Goal: Task Accomplishment & Management: Manage account settings

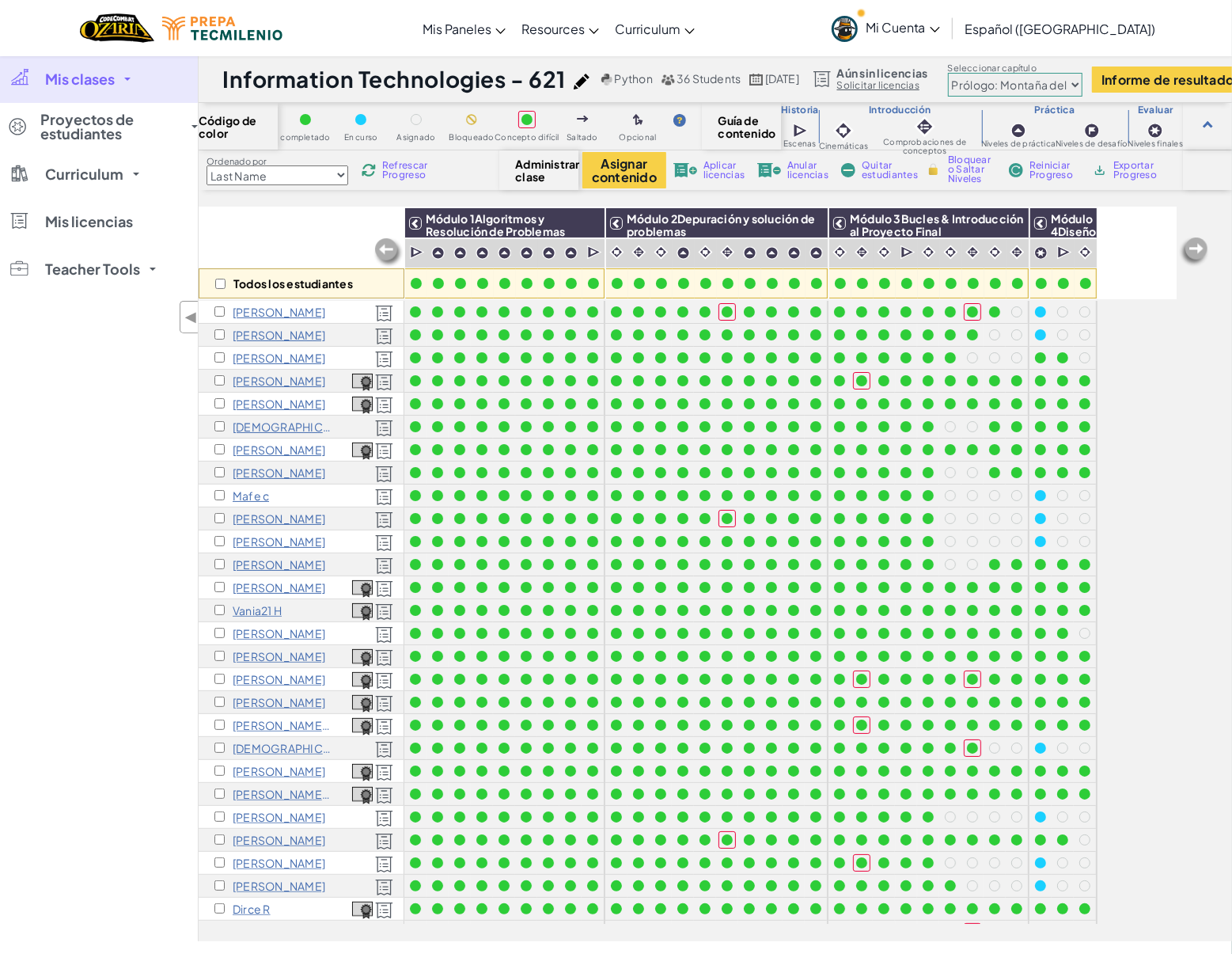
click at [1061, 83] on select "Prólogo: Montaña del cielo Capítulo 2: Los Bailarines de la Luna Capítulo 3: La…" at bounding box center [1014, 84] width 134 height 23
select select "5d8a57abe8919b28d5113af1"
click at [1017, 73] on select "Prólogo: Montaña del cielo Capítulo 2: Los Bailarines de la Luna Capítulo 3: La…" at bounding box center [1014, 84] width 134 height 23
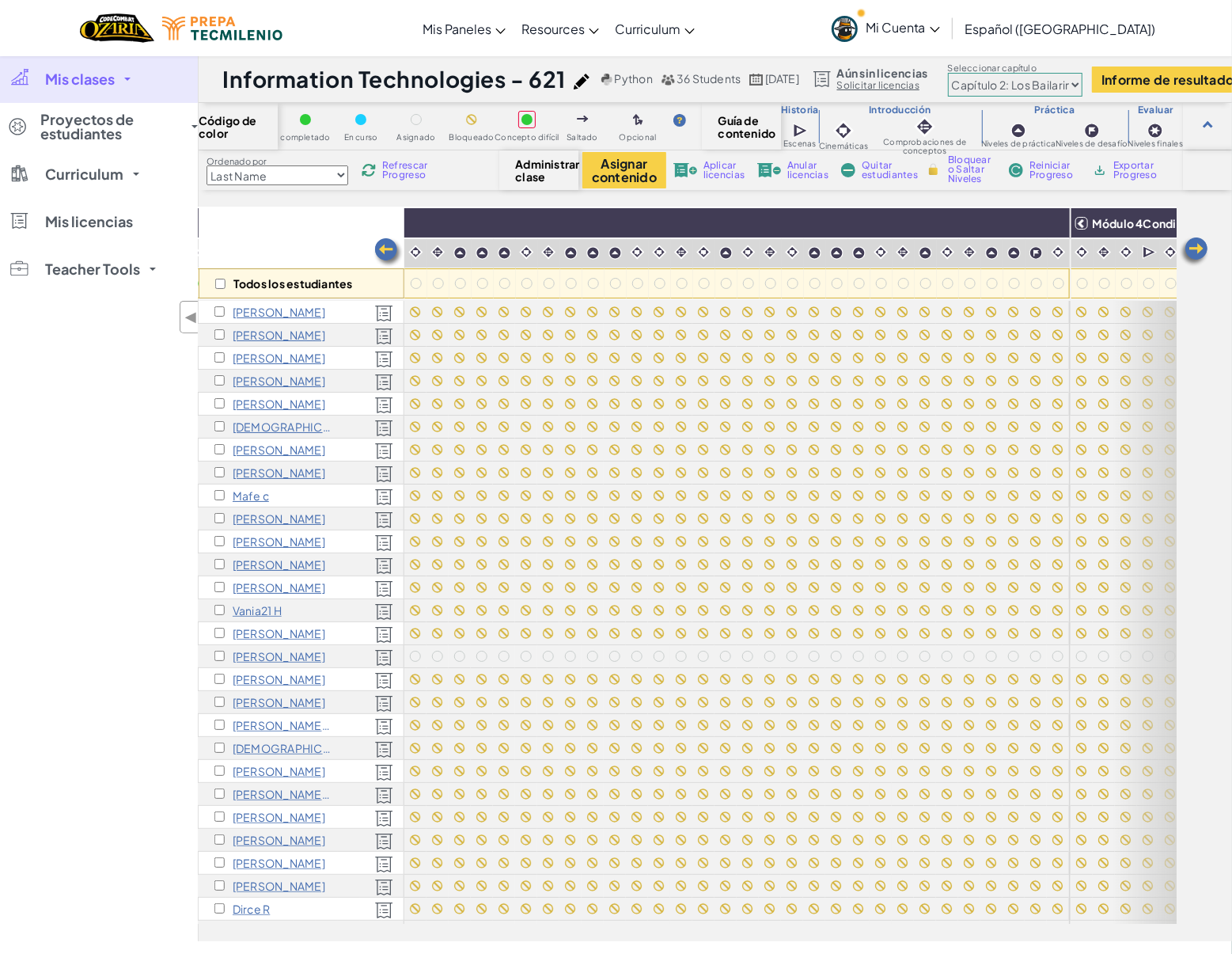
scroll to position [0, 936]
drag, startPoint x: 1049, startPoint y: 226, endPoint x: 958, endPoint y: 458, distance: 249.2
click at [0, 0] on img at bounding box center [0, 0] width 0 height 0
checkbox input "true"
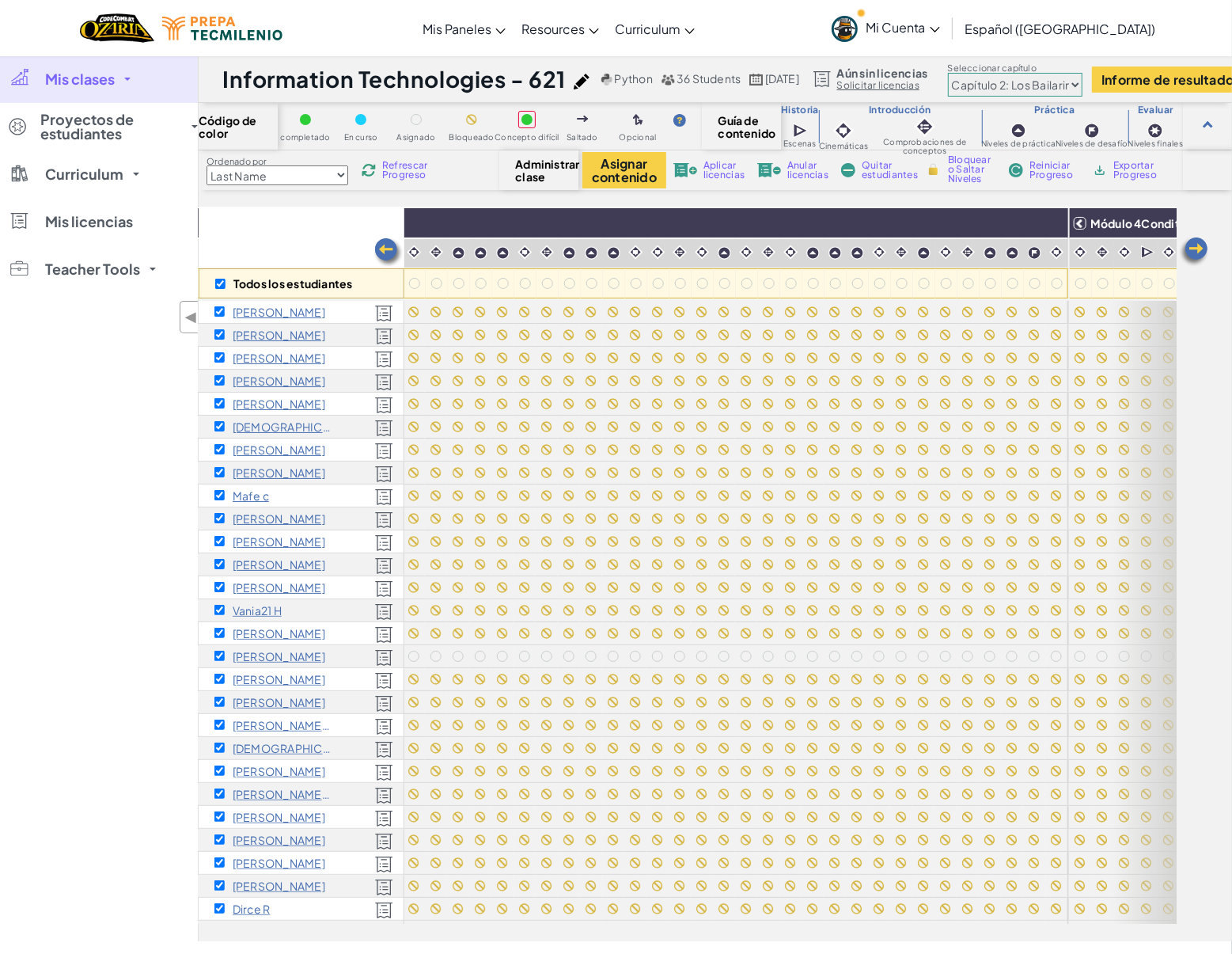
checkbox input "true"
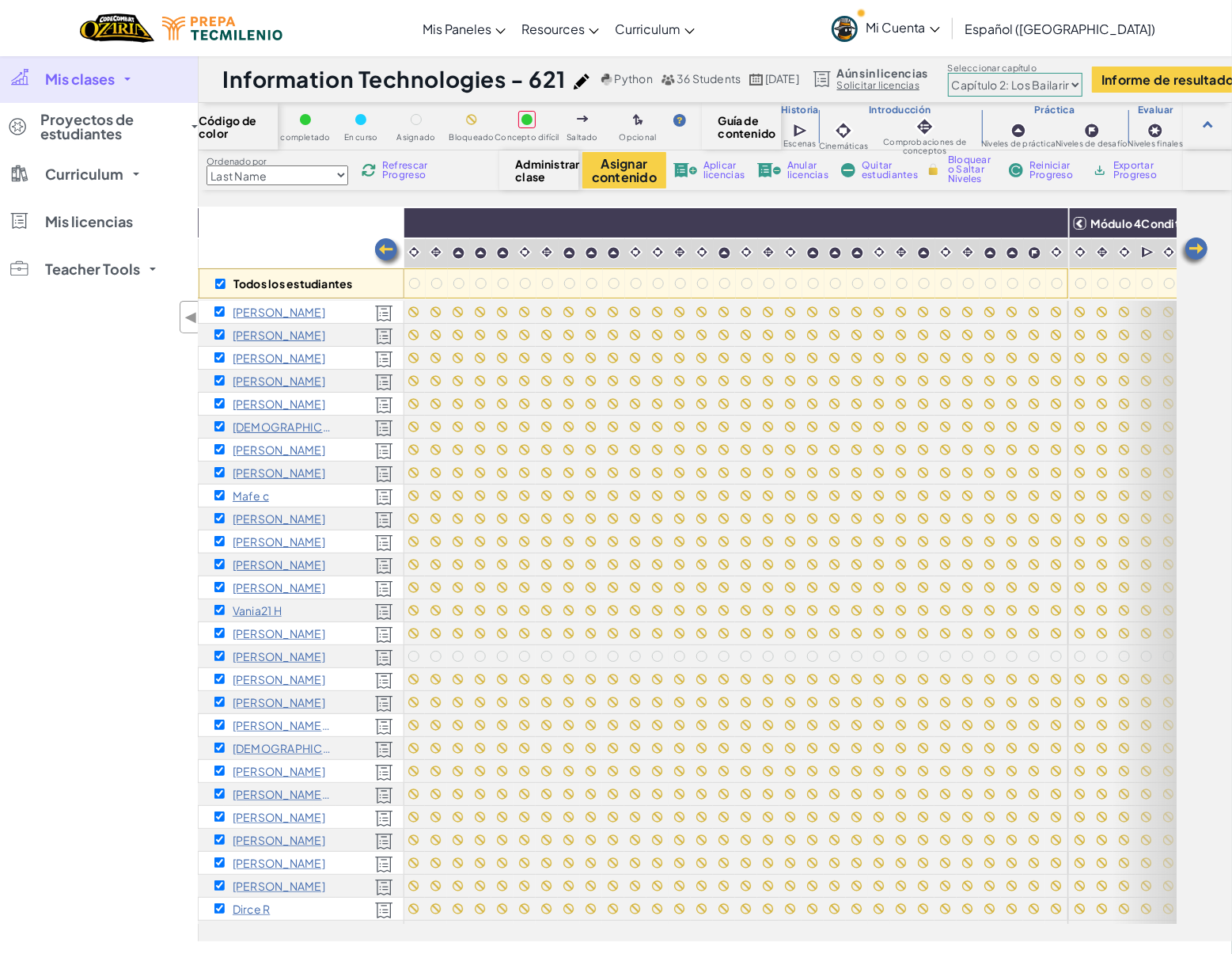
checkbox input "true"
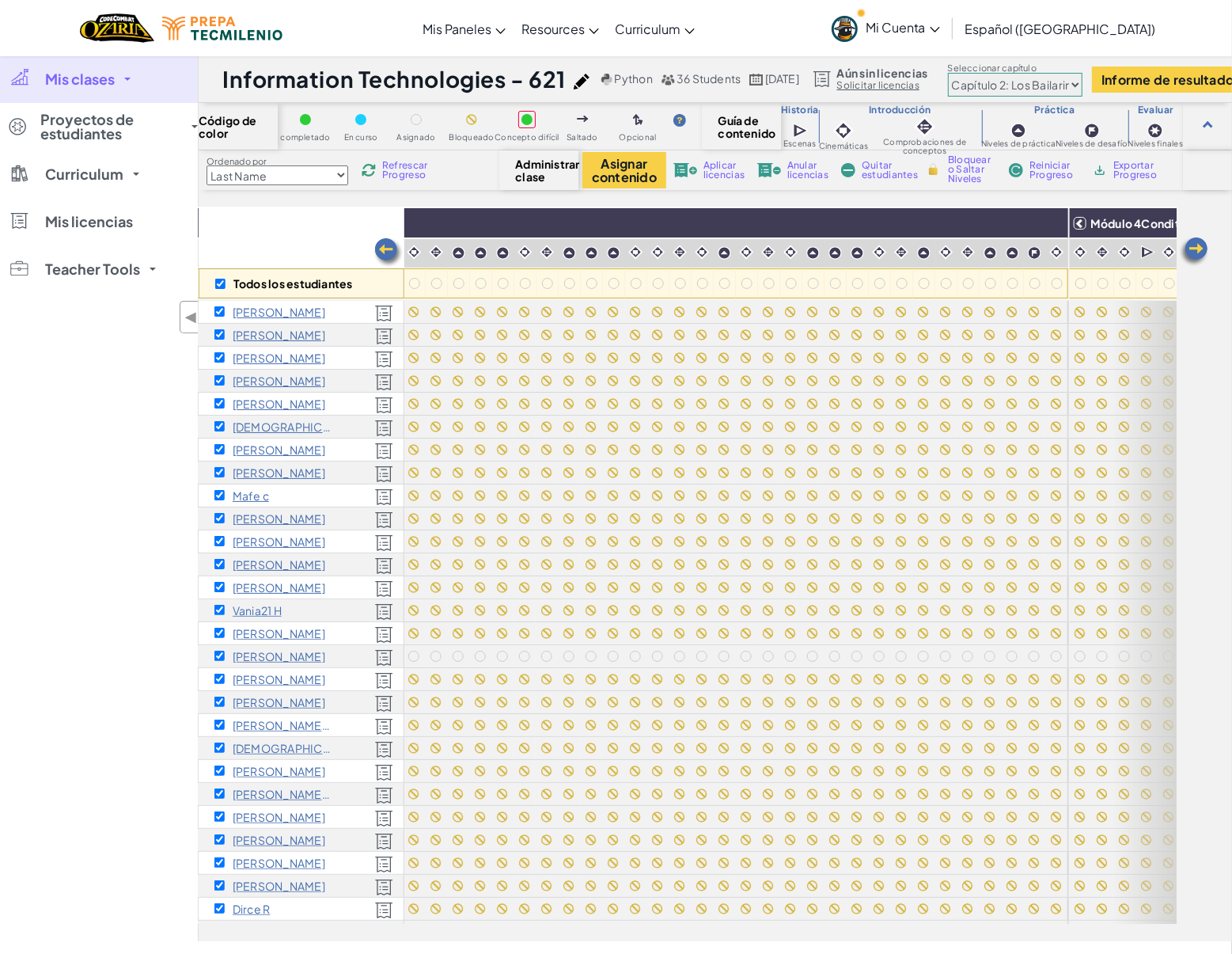
checkbox input "true"
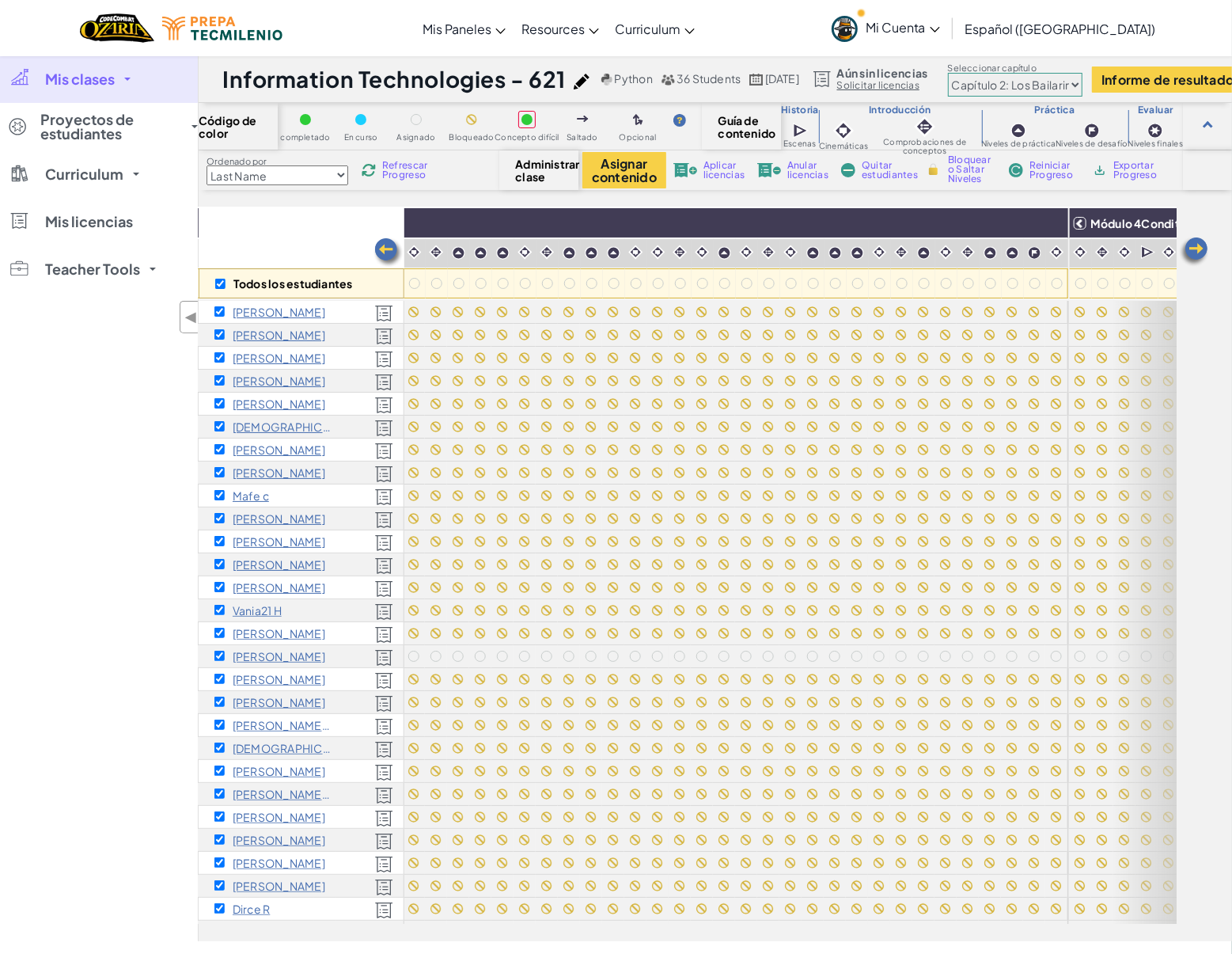
checkbox input "true"
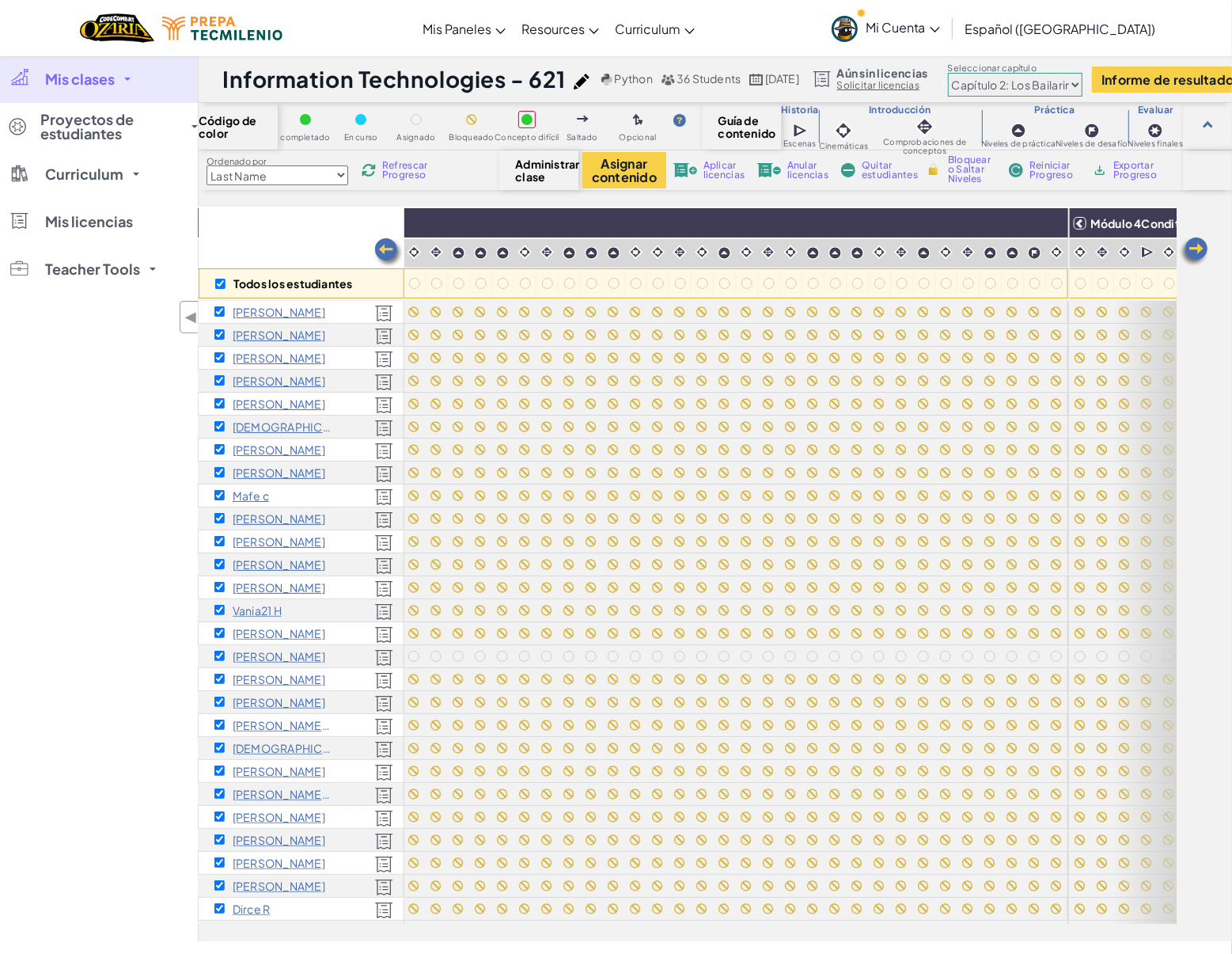
checkbox input "true"
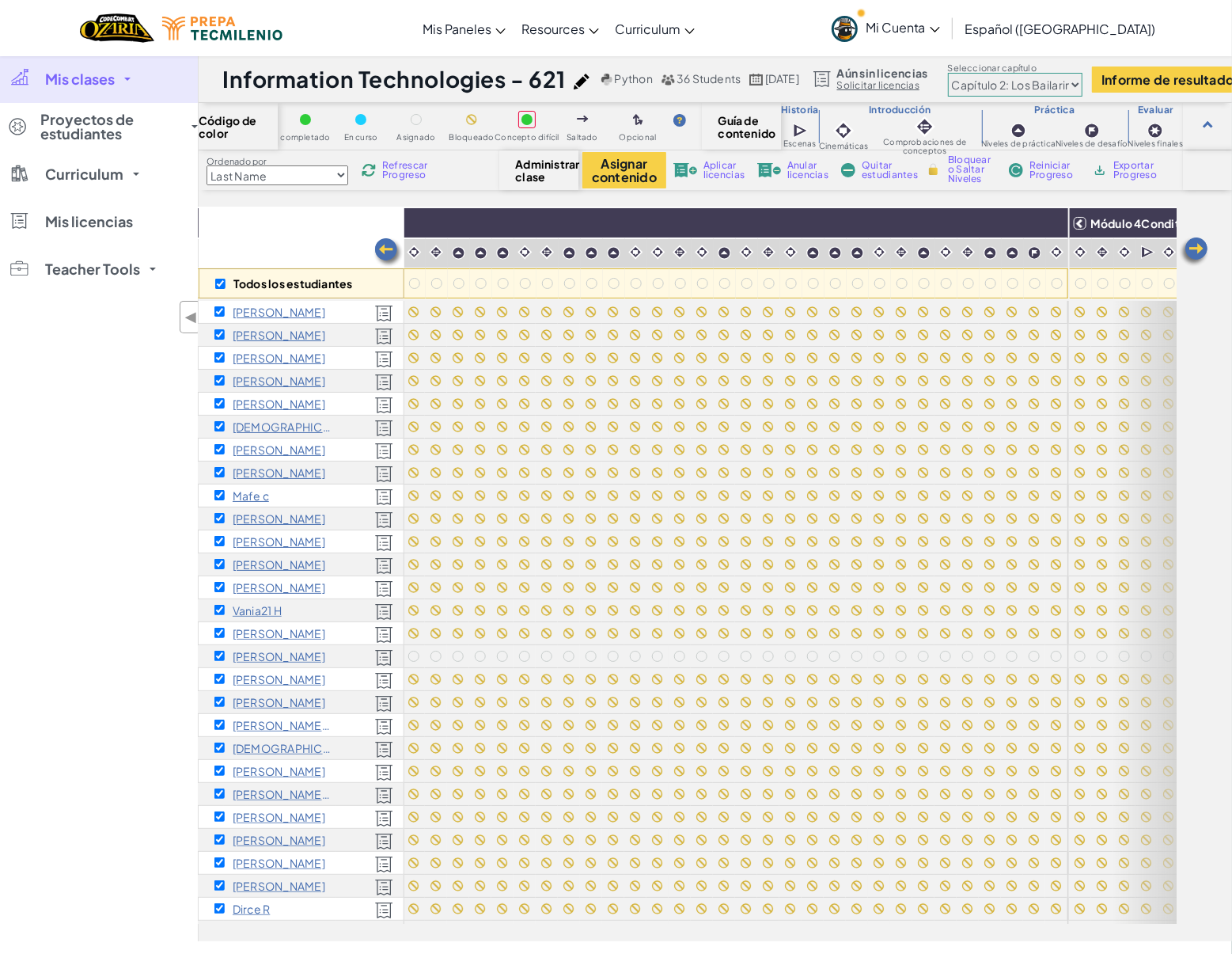
checkbox input "true"
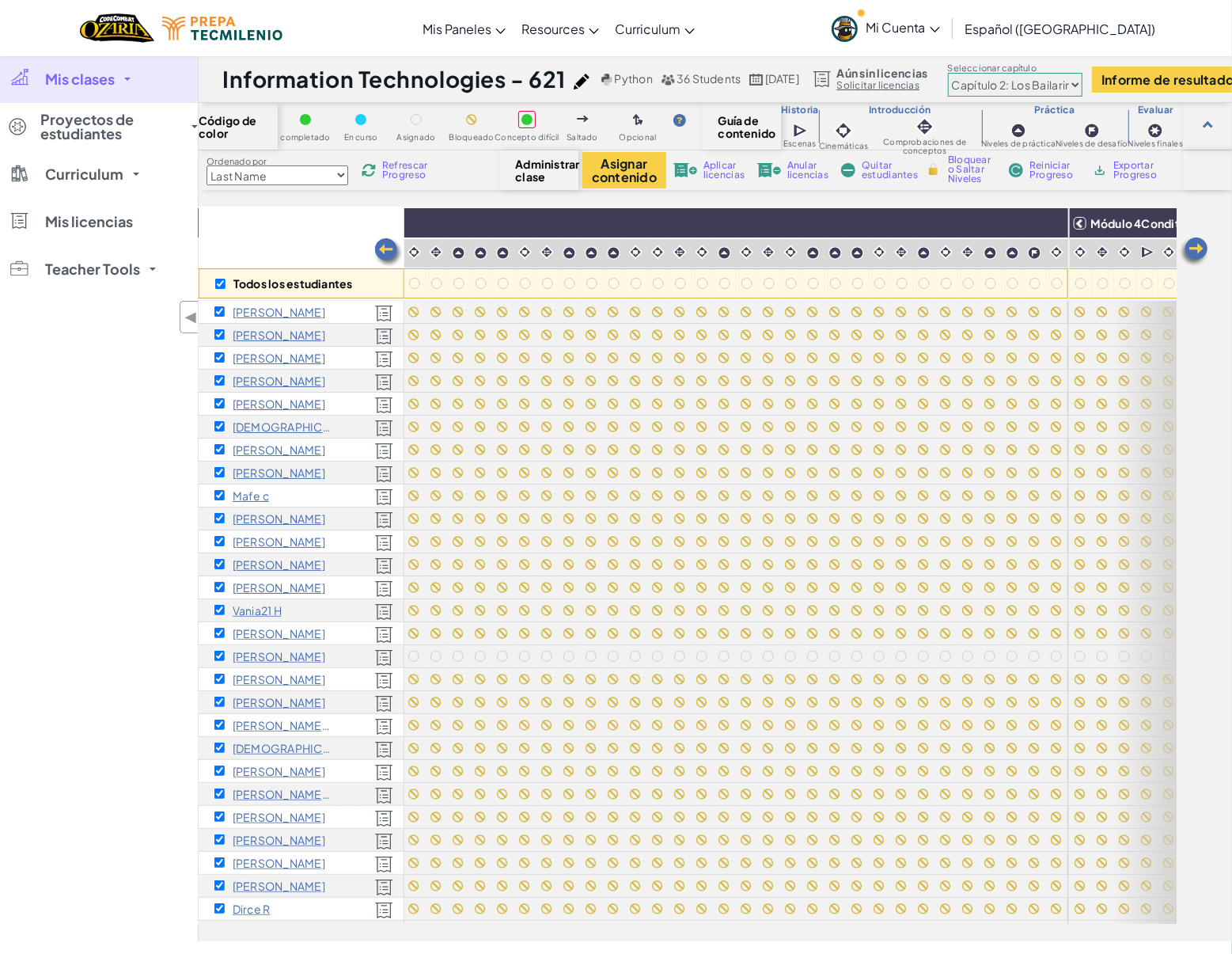
checkbox input "true"
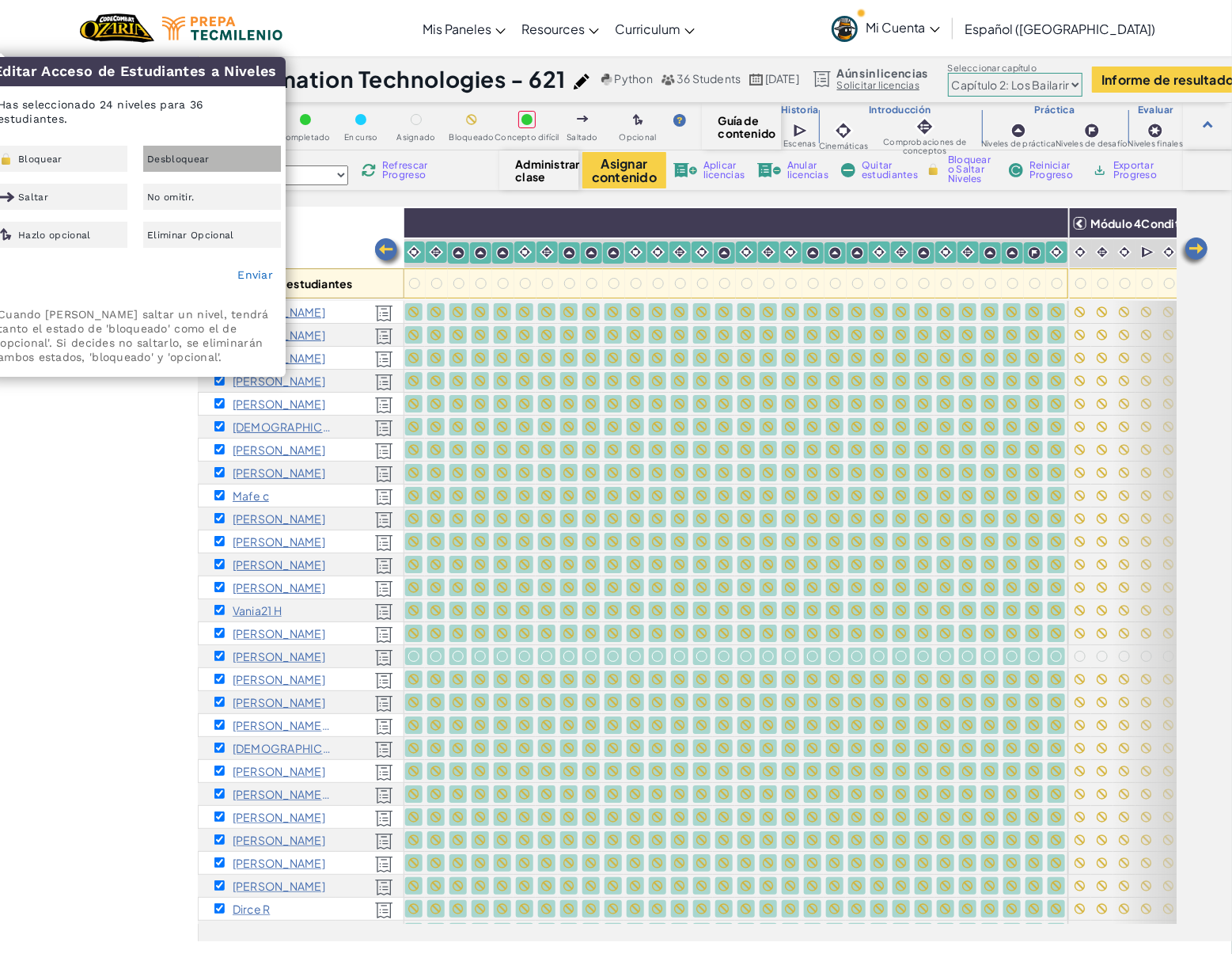
click at [229, 156] on div "Desbloquear" at bounding box center [212, 159] width 138 height 26
click at [261, 279] on link "Enviar" at bounding box center [255, 275] width 36 height 13
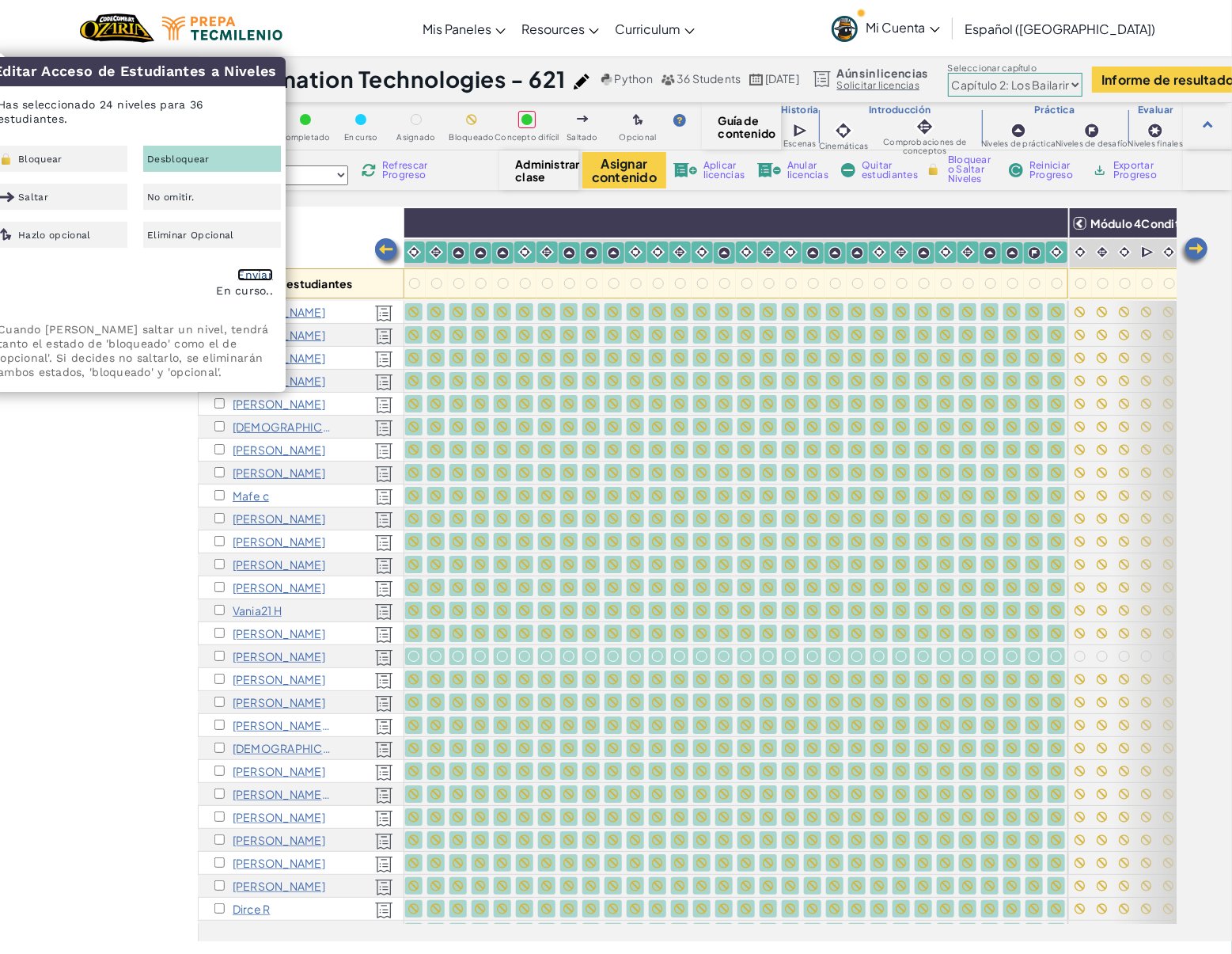
checkbox input "false"
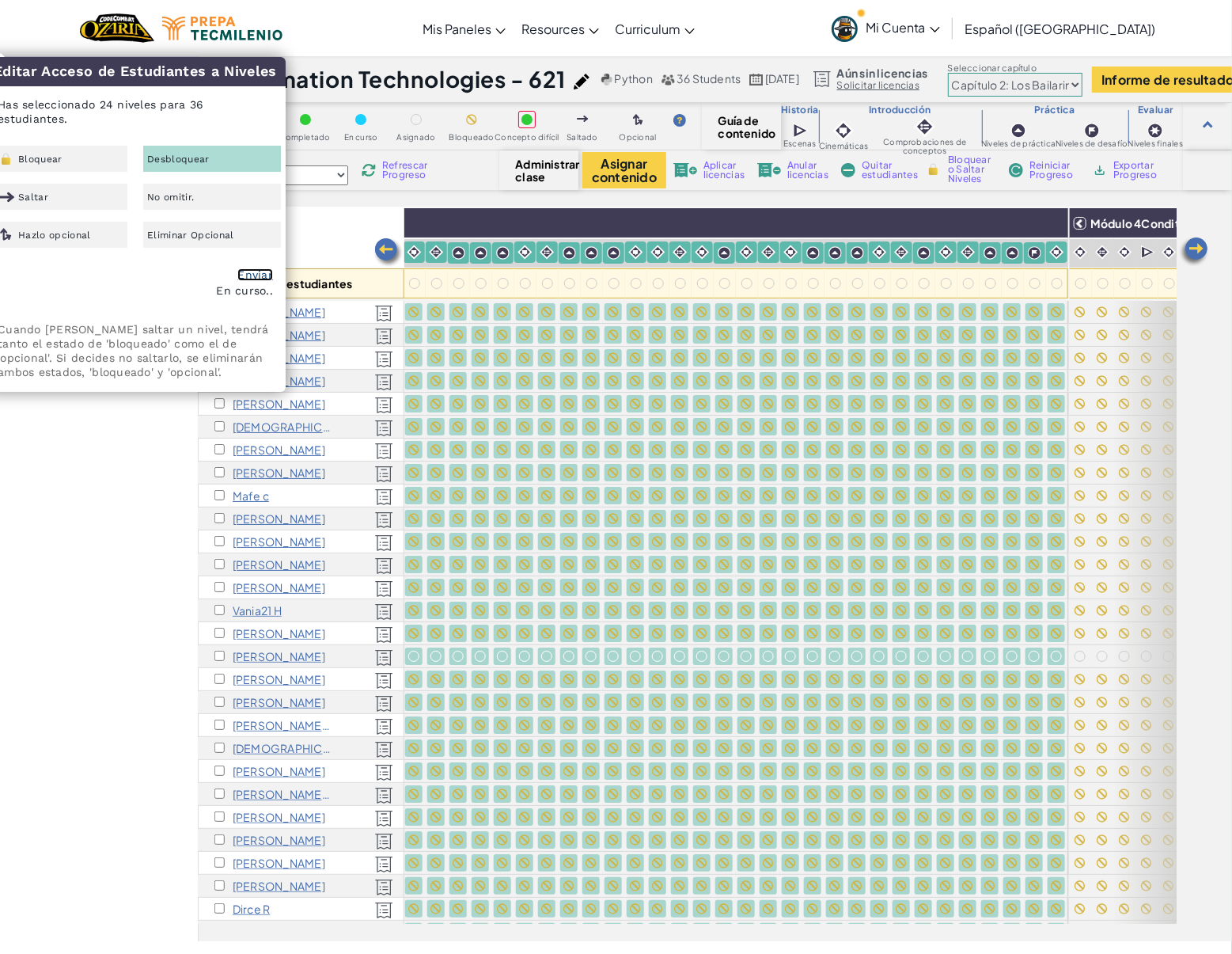
checkbox input "false"
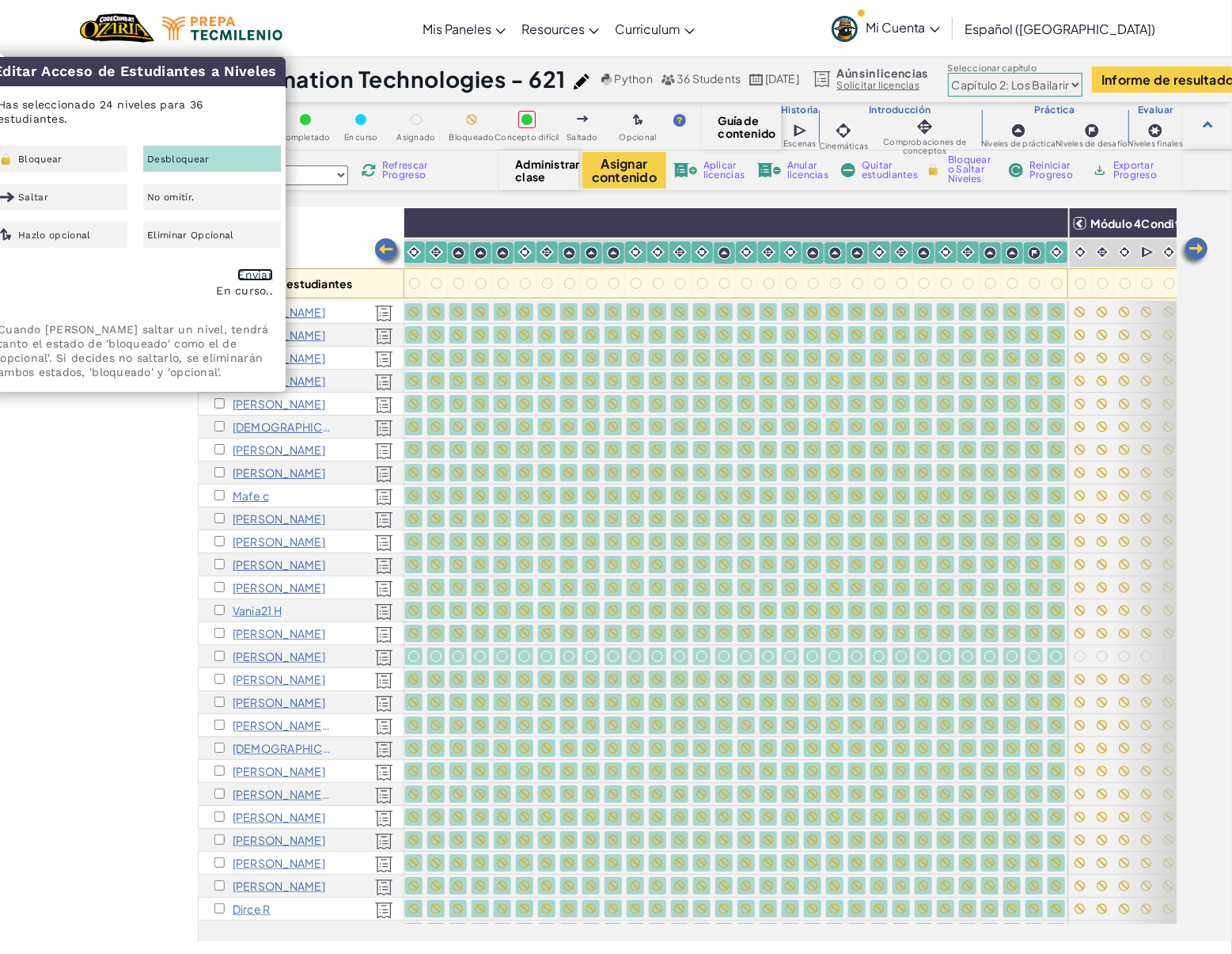
checkbox input "false"
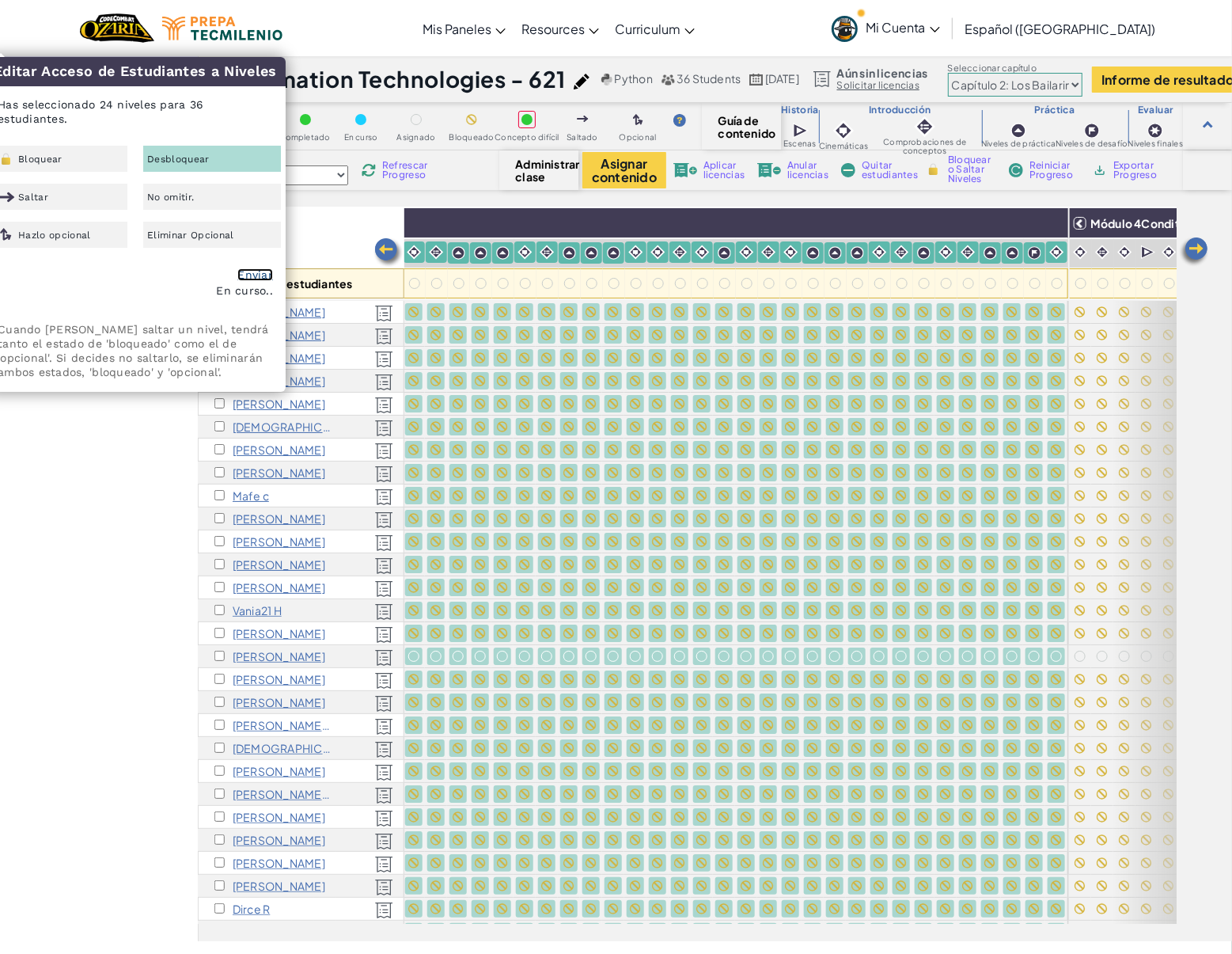
checkbox input "false"
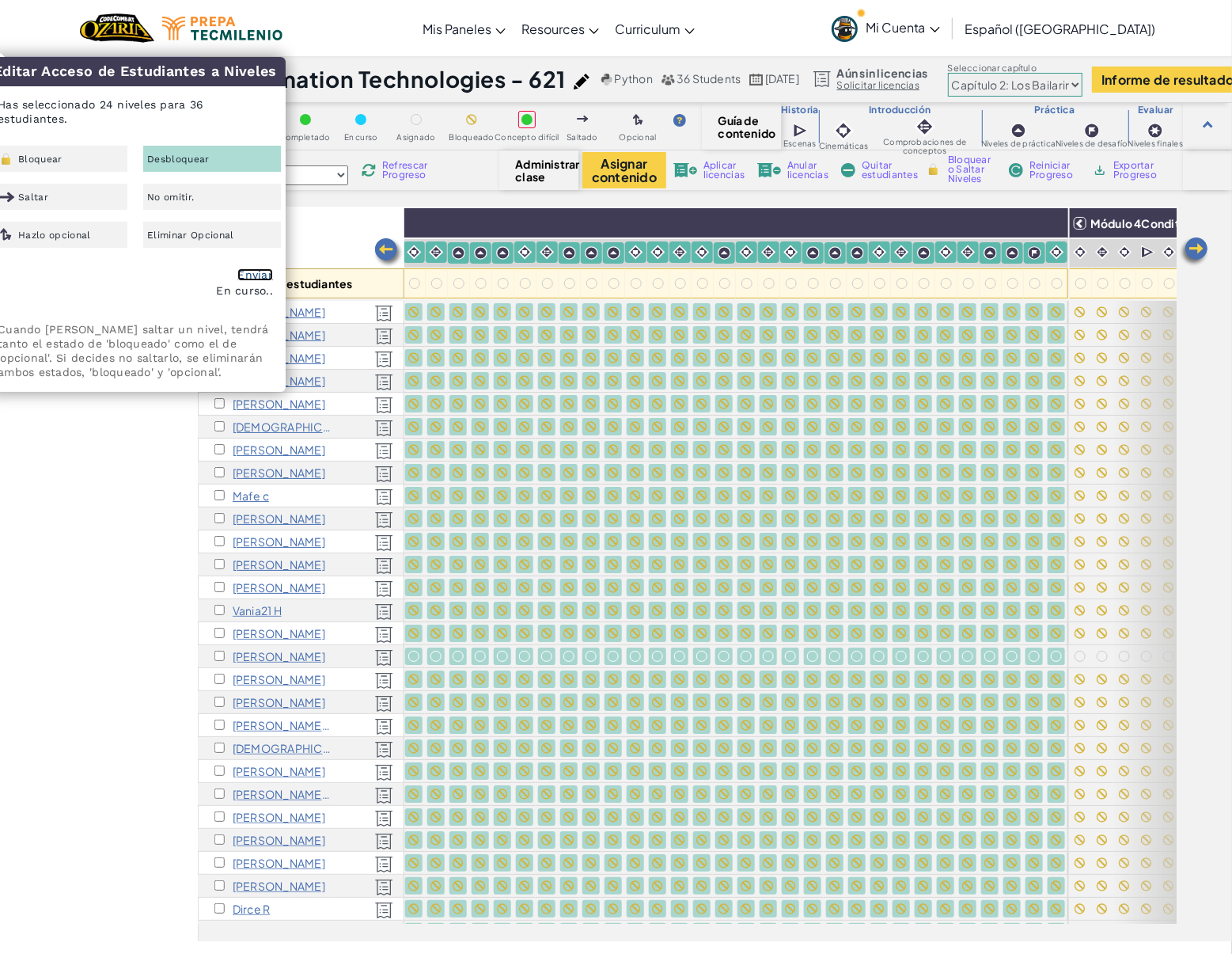
checkbox input "false"
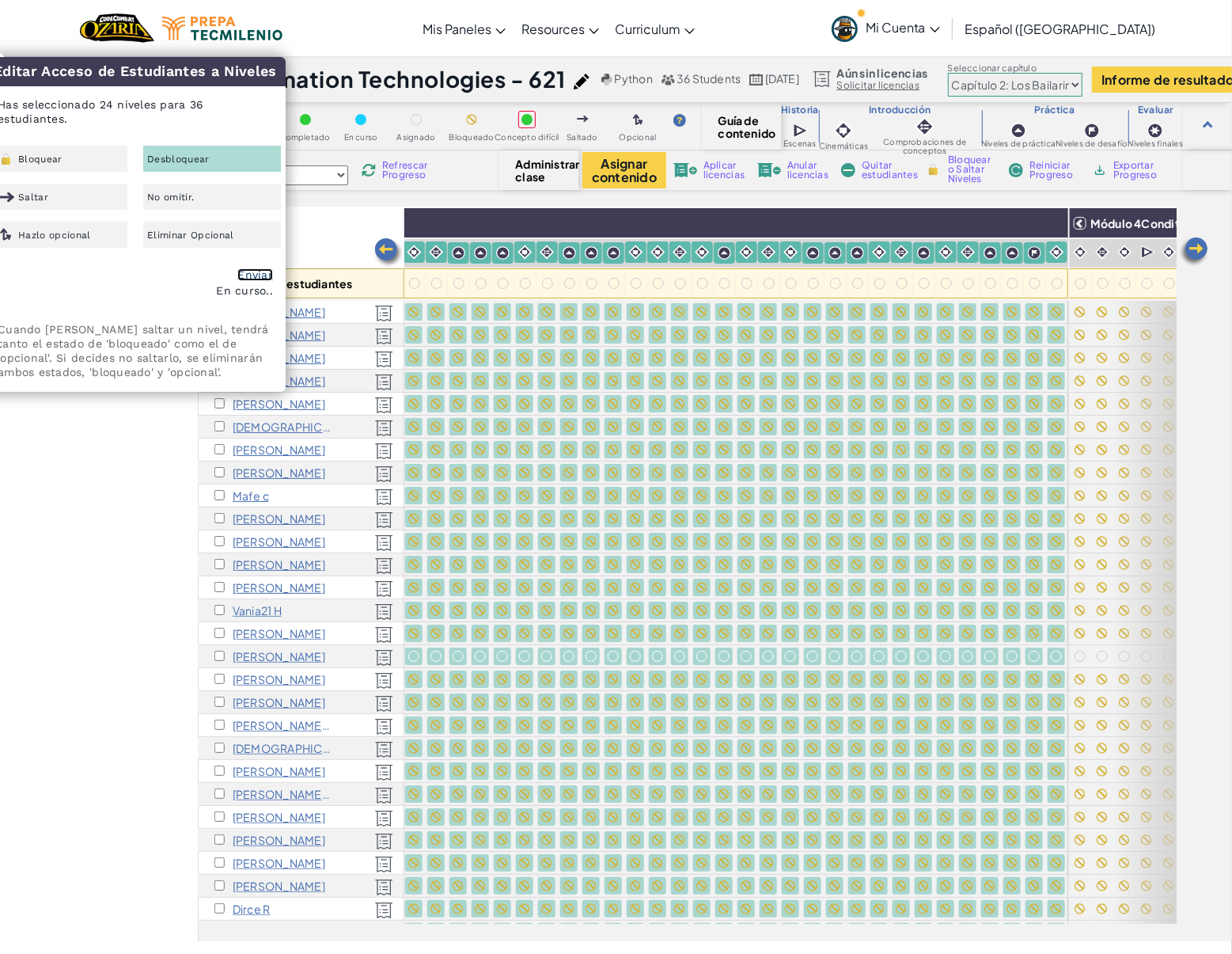
checkbox input "false"
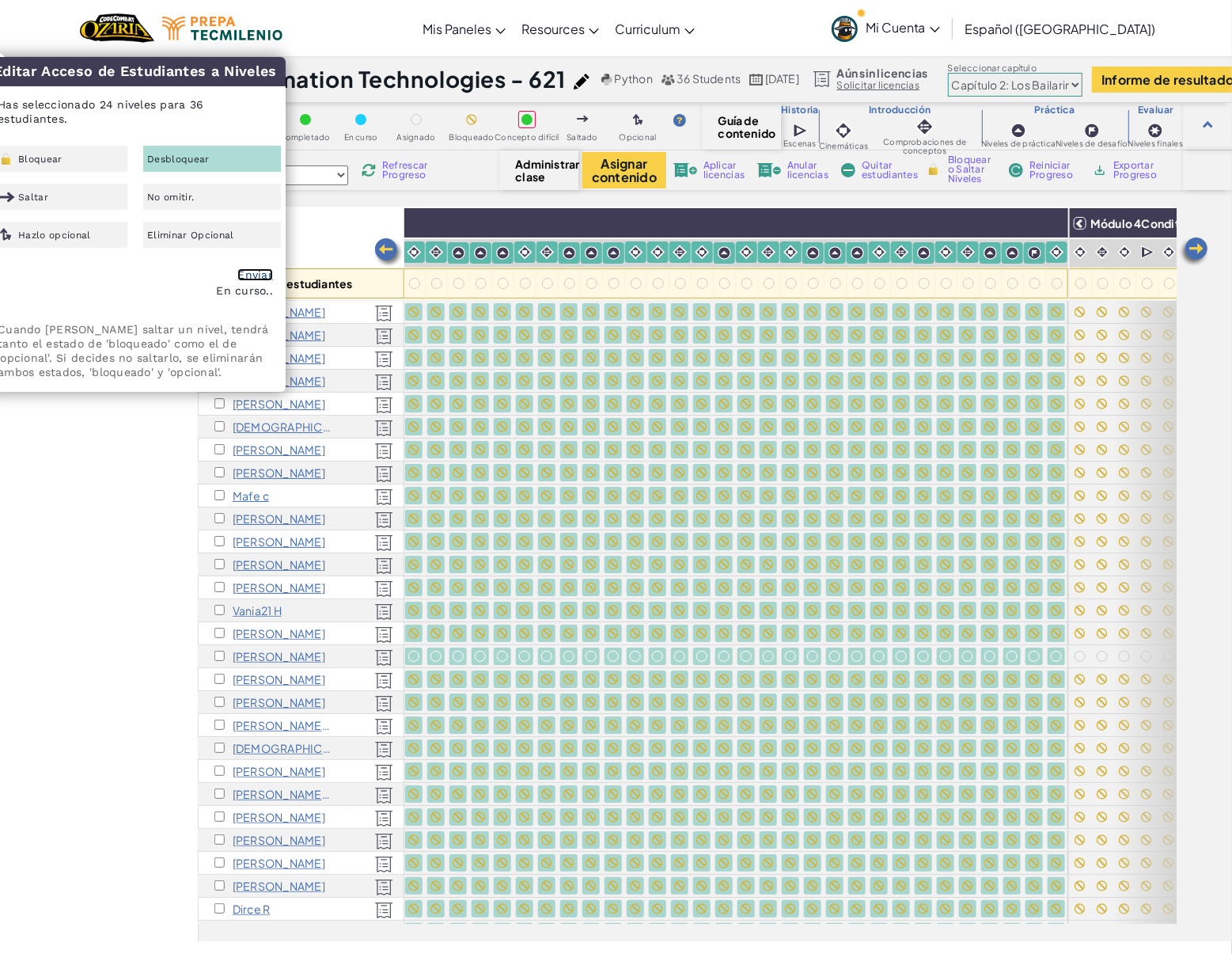
checkbox input "false"
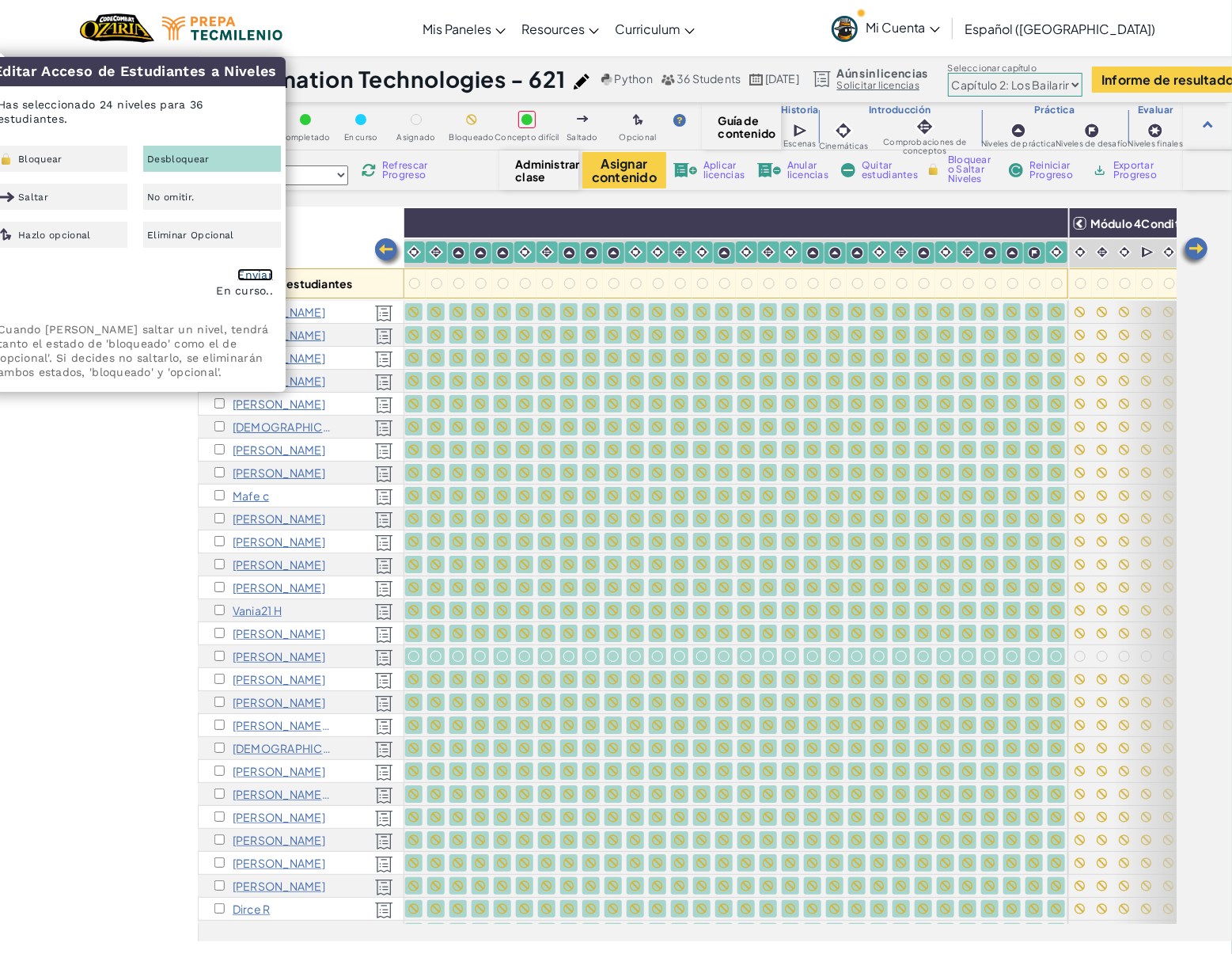
checkbox input "false"
